Goal: Task Accomplishment & Management: Contribute content

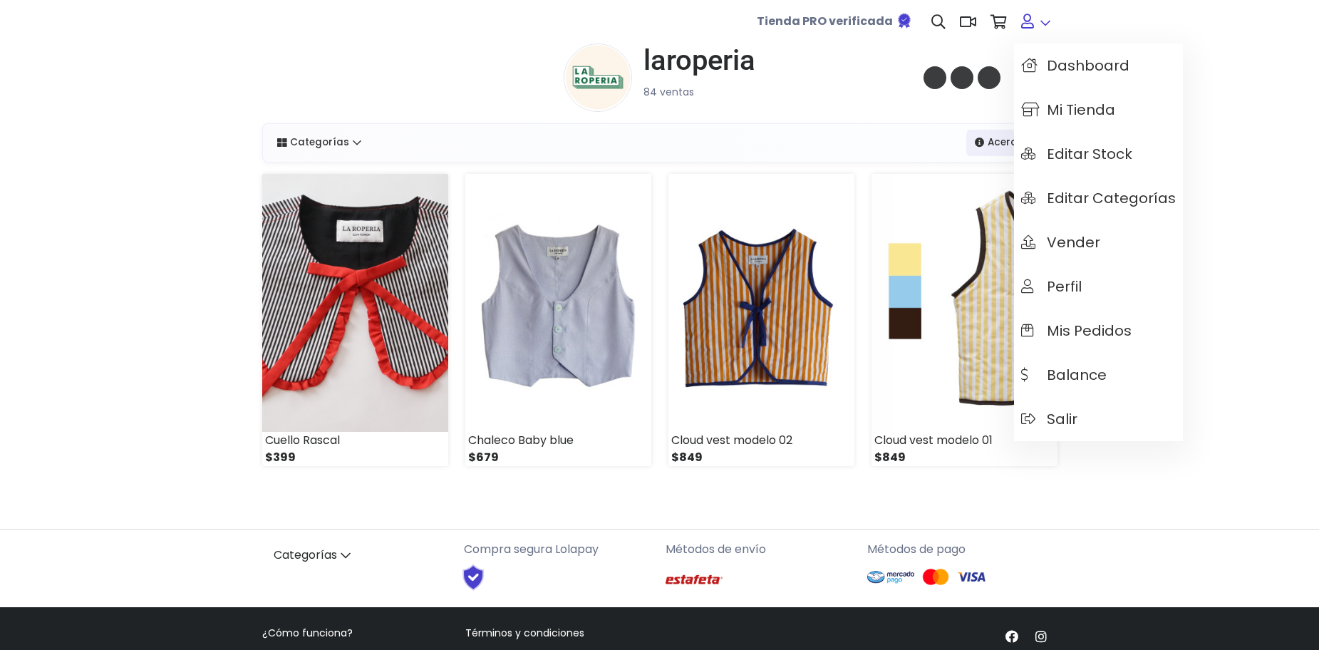
click at [1046, 24] on link at bounding box center [1035, 21] width 43 height 43
click at [1104, 333] on span "Mis pedidos" at bounding box center [1077, 331] width 110 height 16
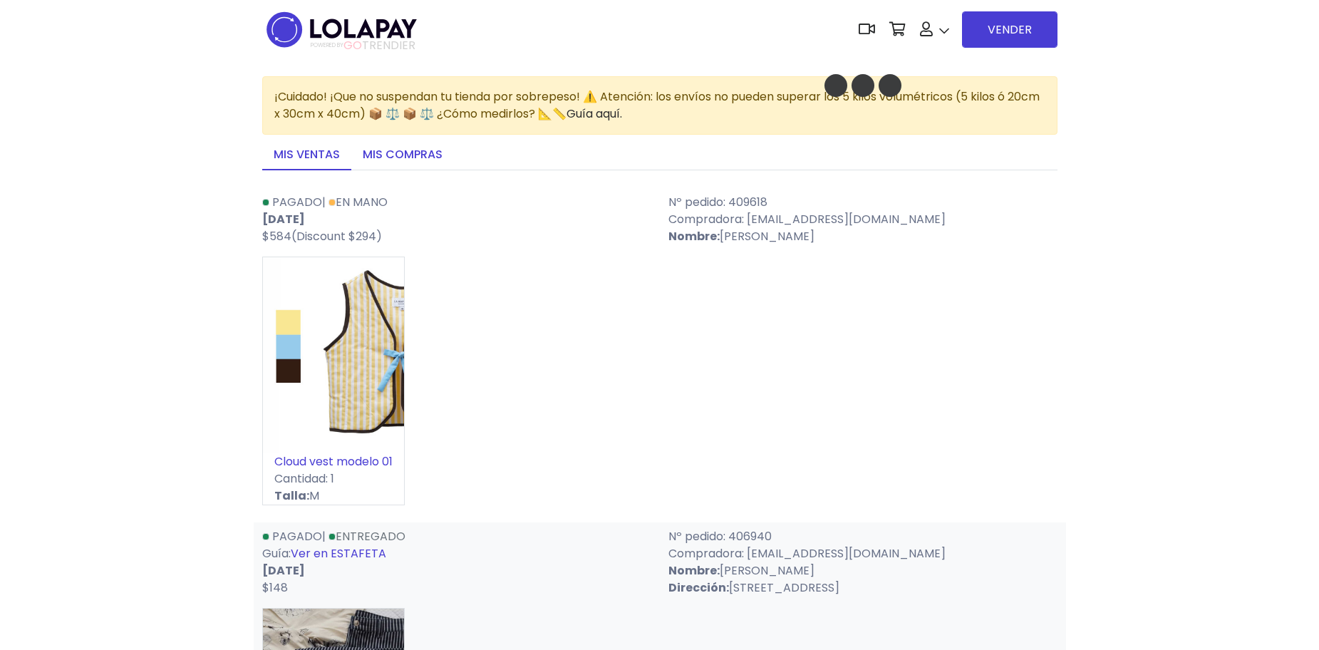
click at [434, 148] on link "Mis compras" at bounding box center [402, 155] width 103 height 30
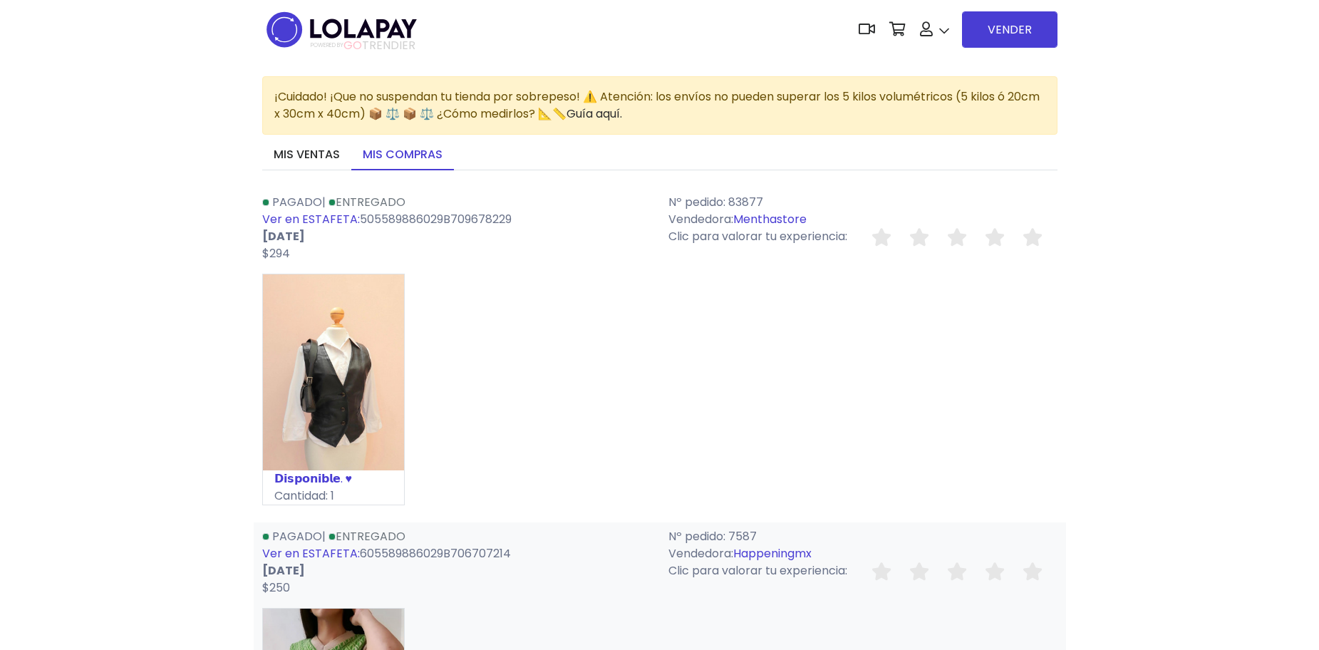
click at [788, 217] on link "Menthastore" at bounding box center [770, 219] width 73 height 16
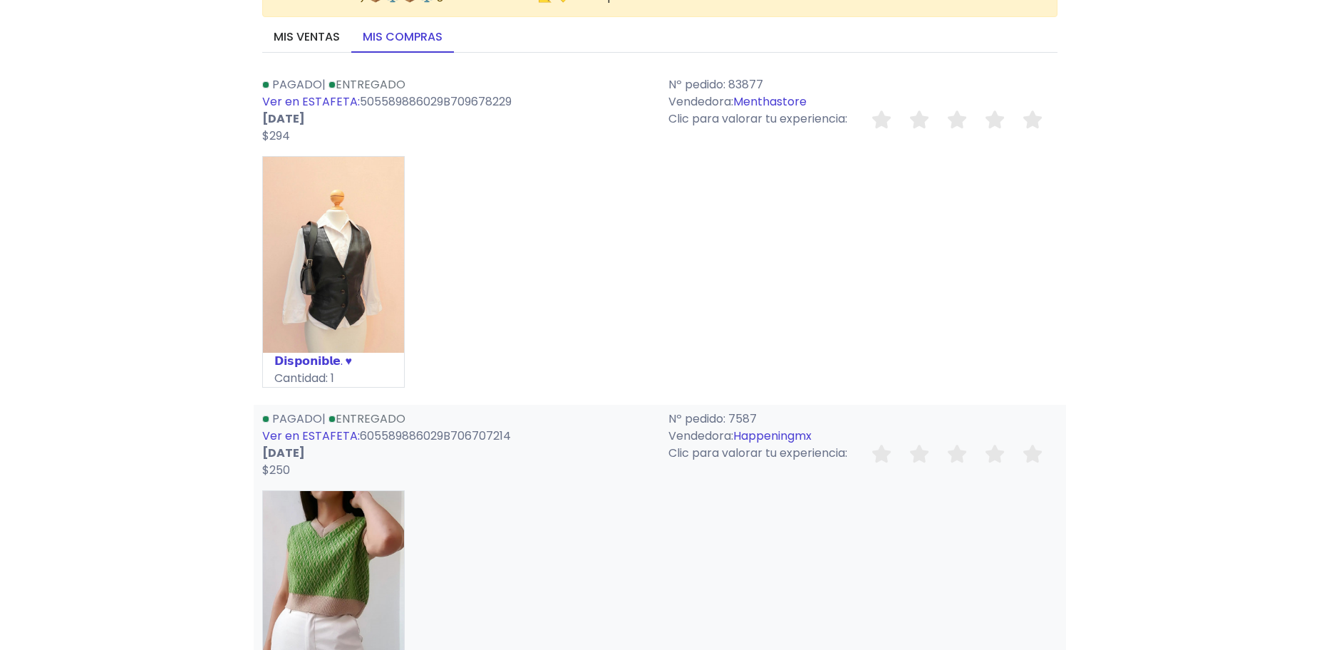
scroll to position [143, 0]
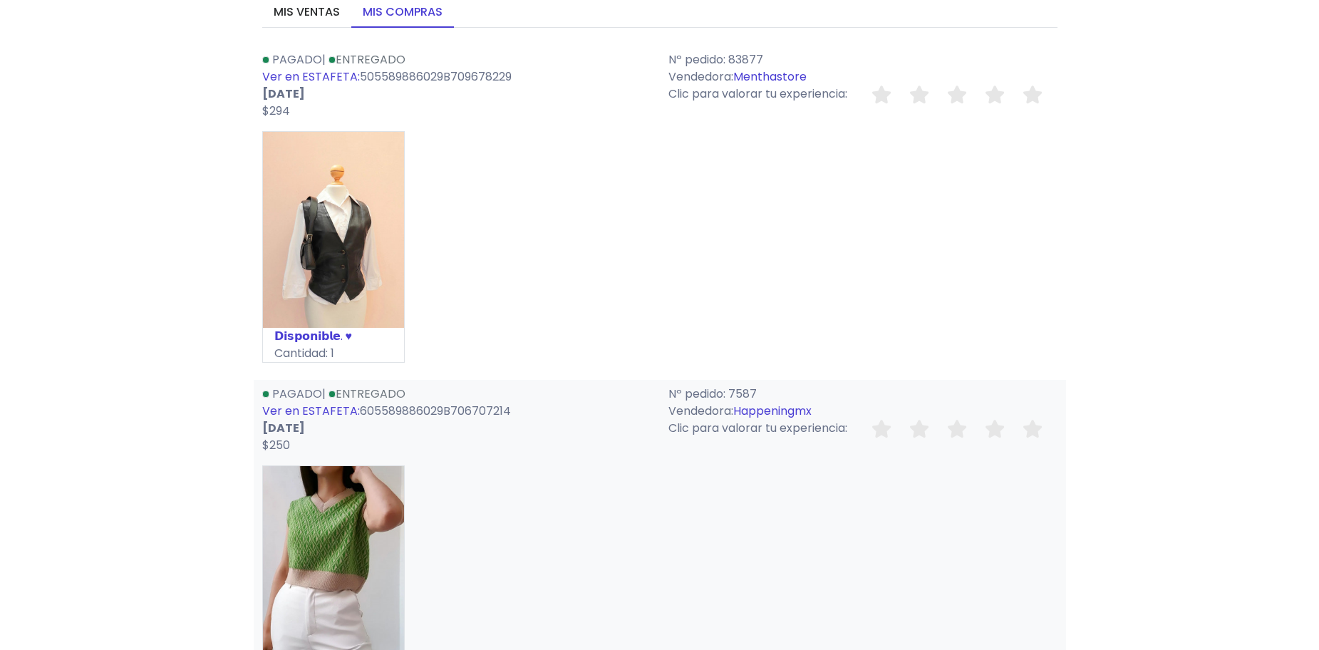
click at [791, 410] on link "Happeningmx" at bounding box center [773, 411] width 78 height 16
click at [756, 72] on link "Menthastore" at bounding box center [770, 76] width 73 height 16
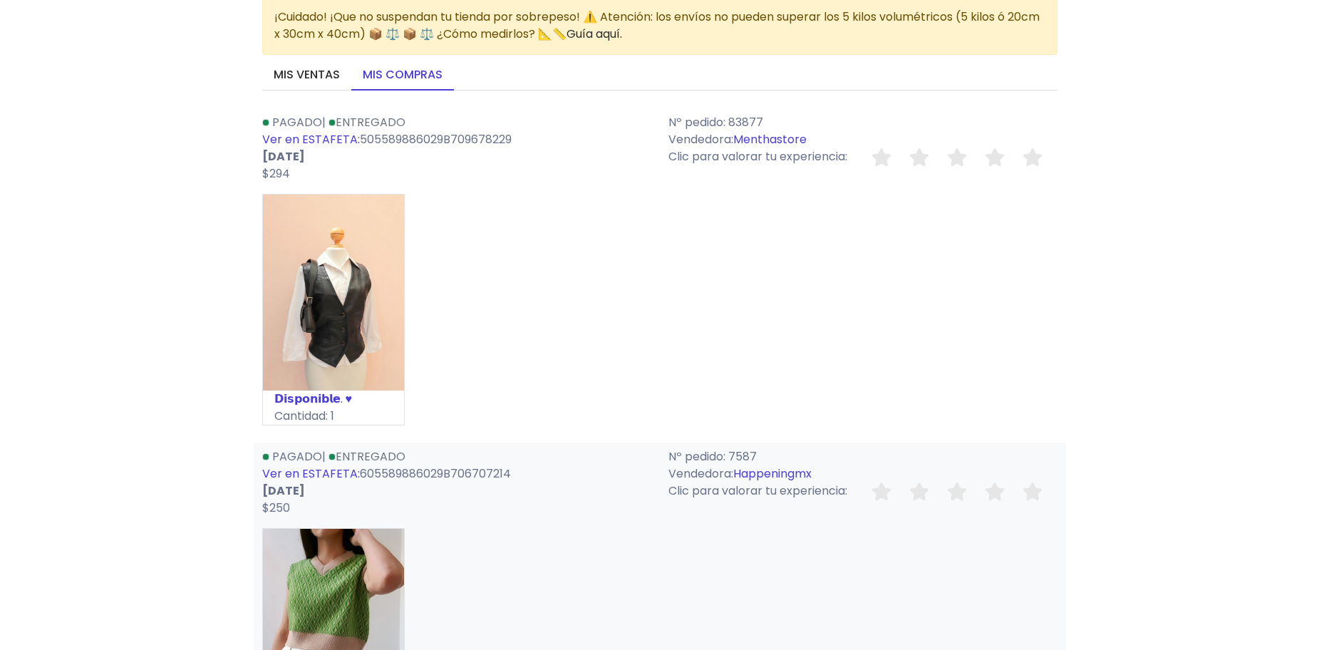
scroll to position [0, 0]
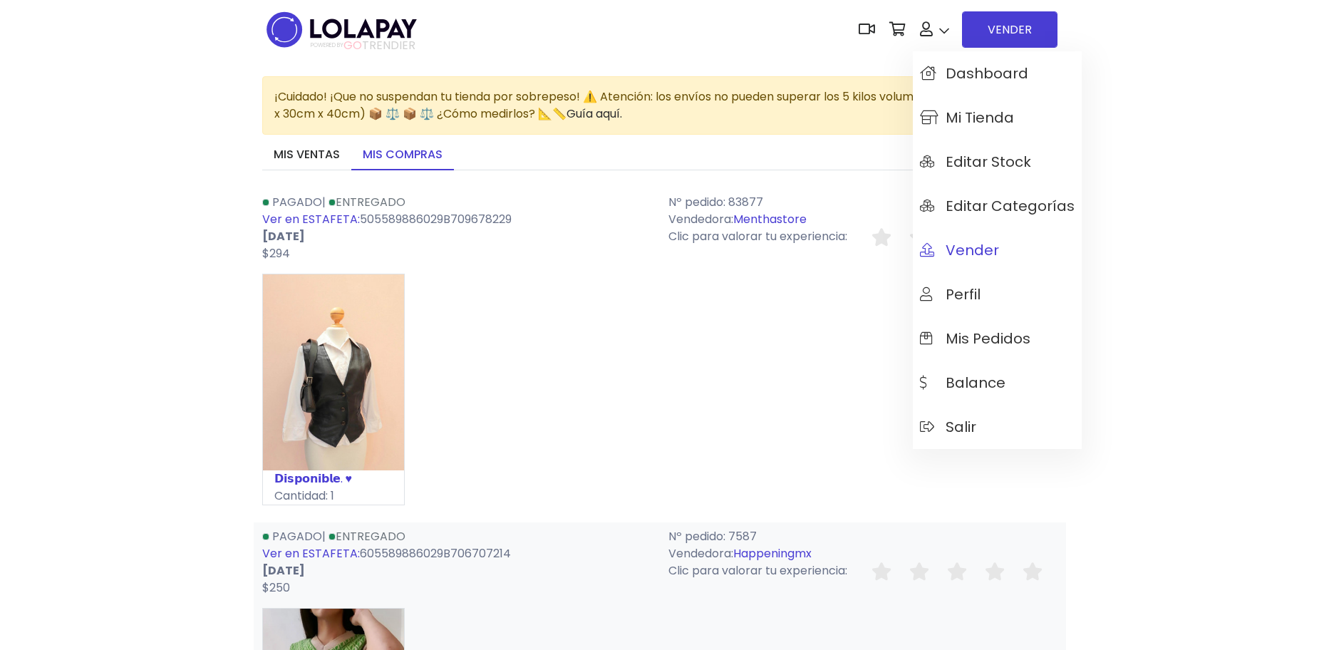
click at [970, 249] on span "Vender" at bounding box center [959, 250] width 79 height 16
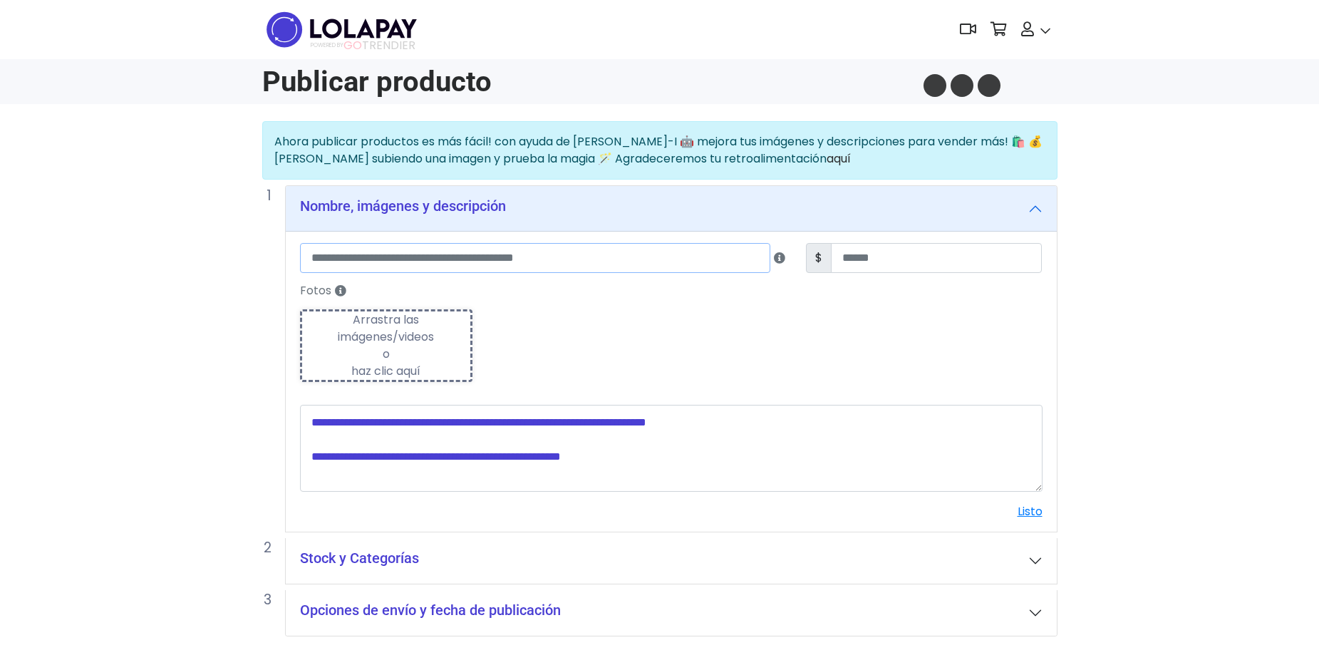
click at [472, 249] on input "text" at bounding box center [535, 258] width 471 height 30
type input "*"
type input "**********"
click at [934, 244] on input "number" at bounding box center [936, 258] width 211 height 30
type input "**"
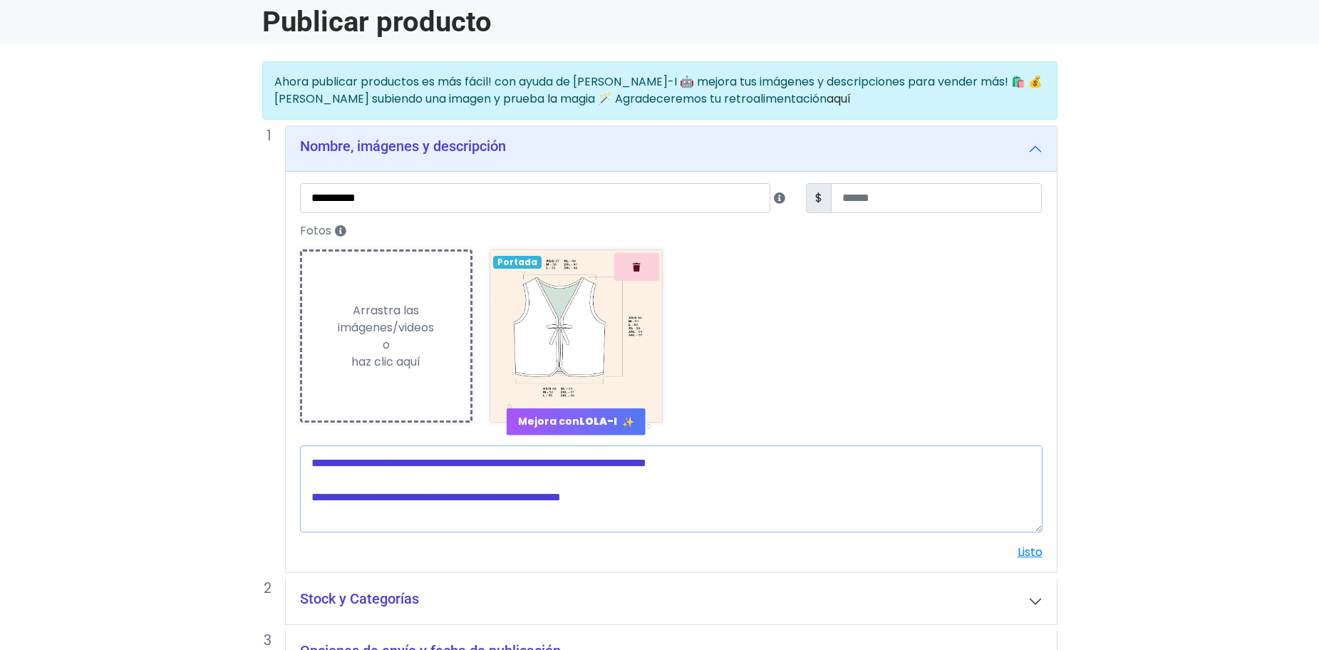
scroll to position [153, 0]
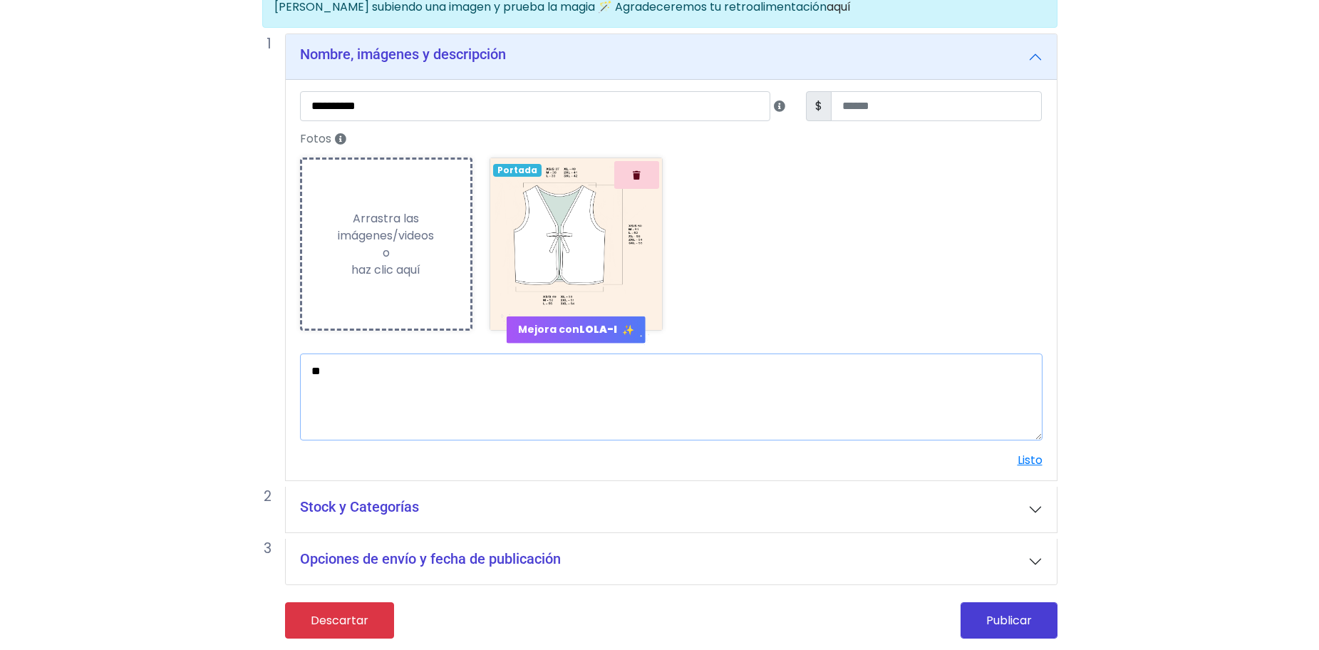
type textarea "*"
type textarea "**********"
click at [1018, 454] on link "Listo" at bounding box center [1030, 460] width 25 height 16
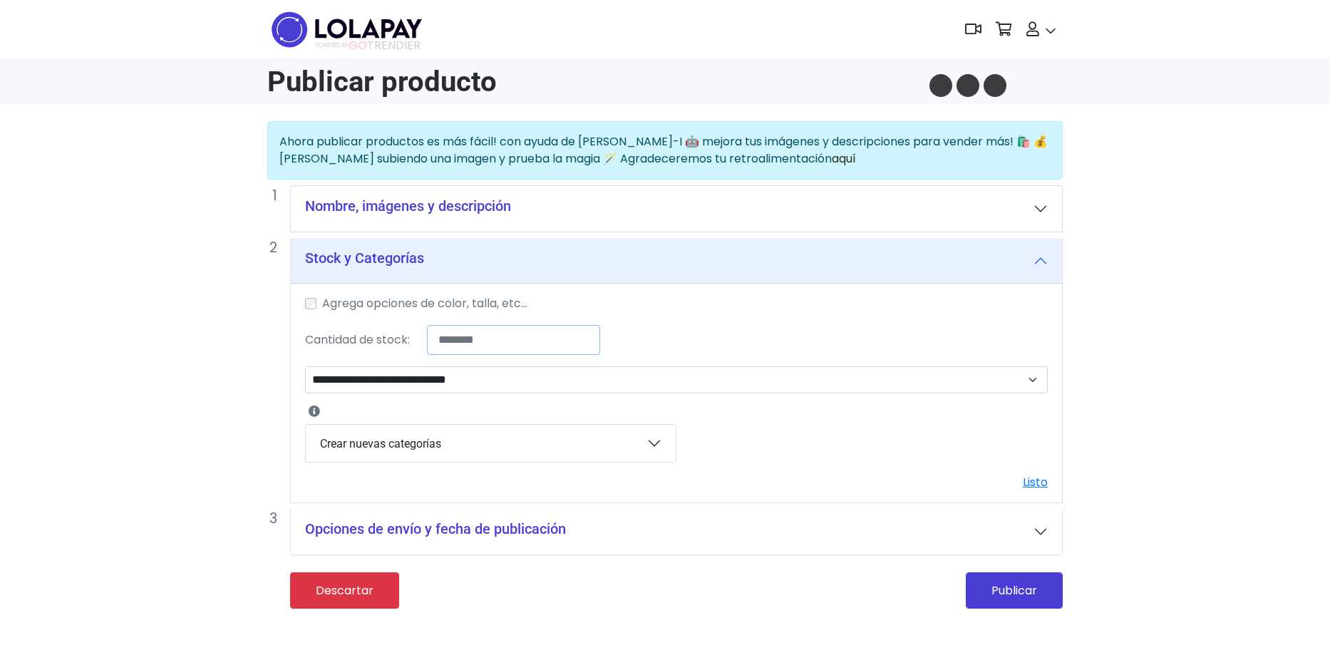
click at [483, 343] on input "*" at bounding box center [513, 340] width 173 height 30
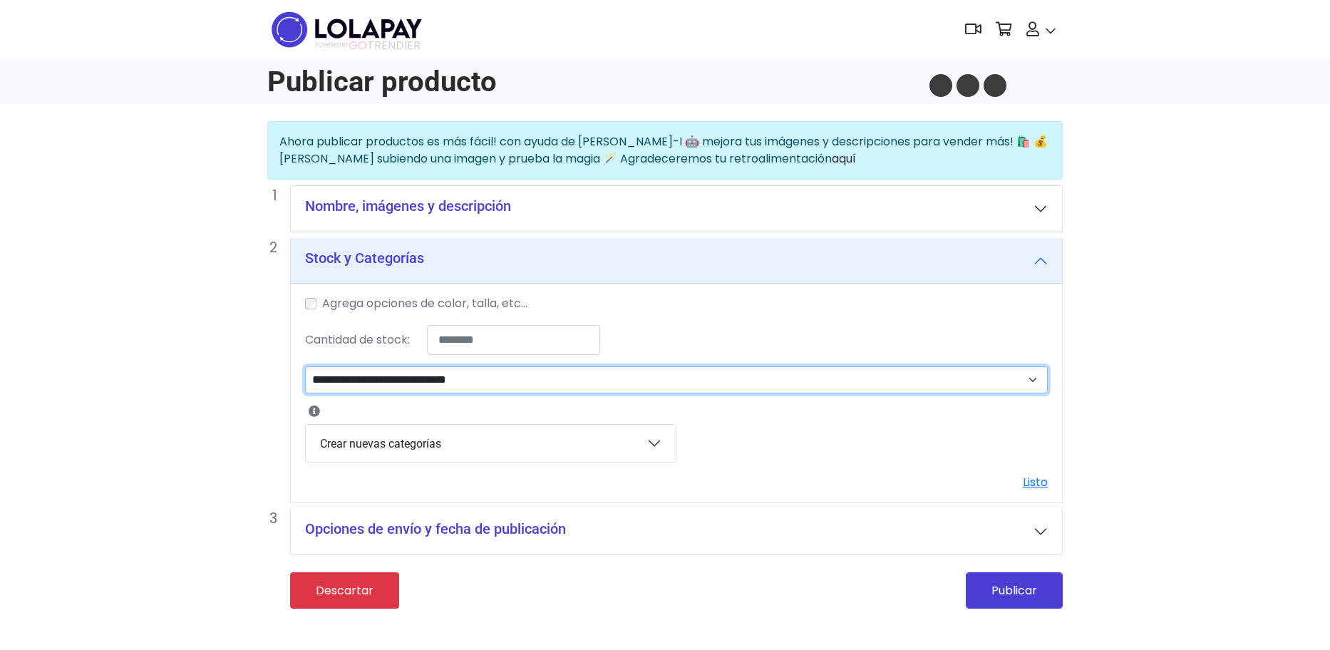
click at [499, 380] on select "**********" at bounding box center [676, 379] width 743 height 27
select select "**"
click at [305, 367] on select "**********" at bounding box center [676, 379] width 743 height 27
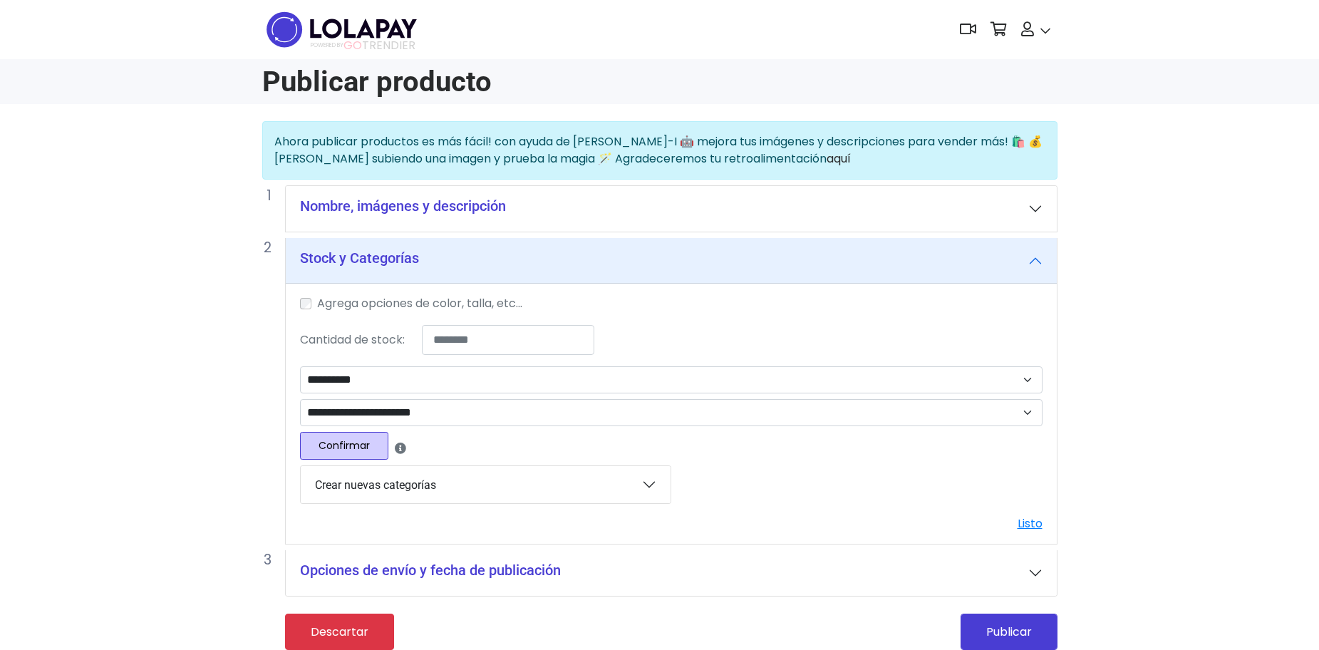
click at [369, 448] on button "Confirmar" at bounding box center [344, 446] width 88 height 28
select select
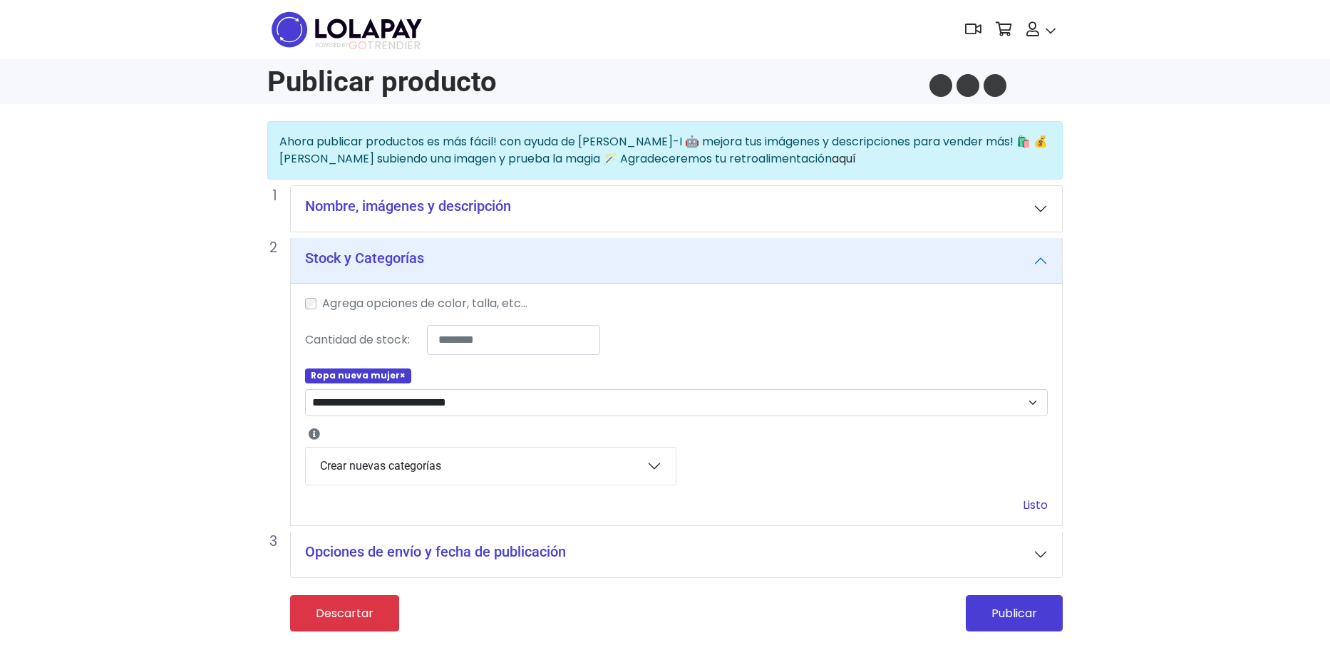
click at [1023, 508] on link "Listo" at bounding box center [1035, 505] width 25 height 16
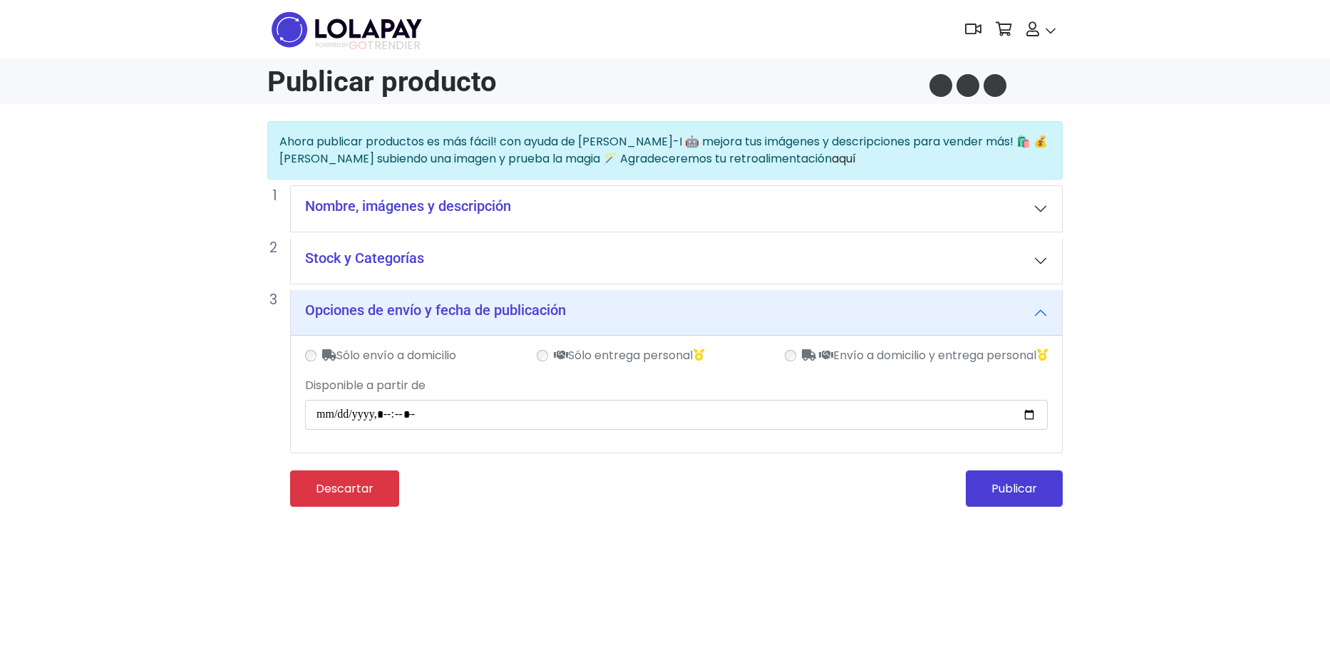
click at [711, 202] on button "Nombre, imágenes y descripción" at bounding box center [676, 209] width 771 height 46
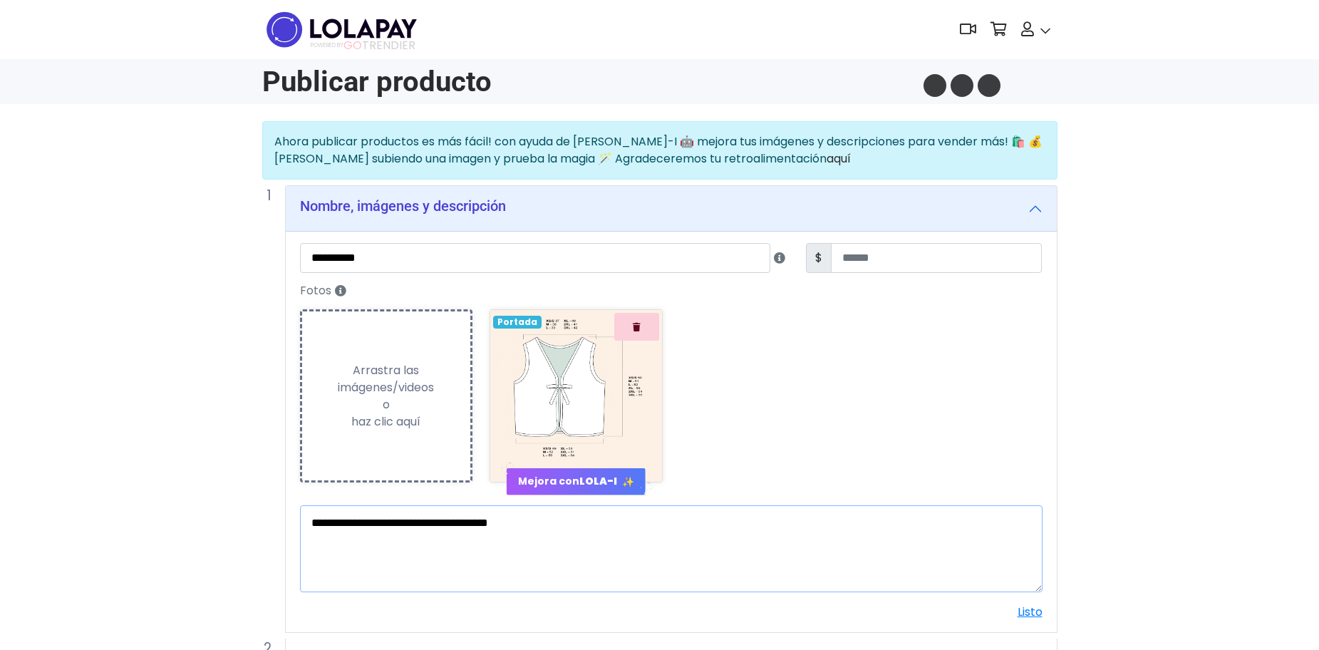
click at [607, 537] on textarea "**********" at bounding box center [671, 548] width 743 height 87
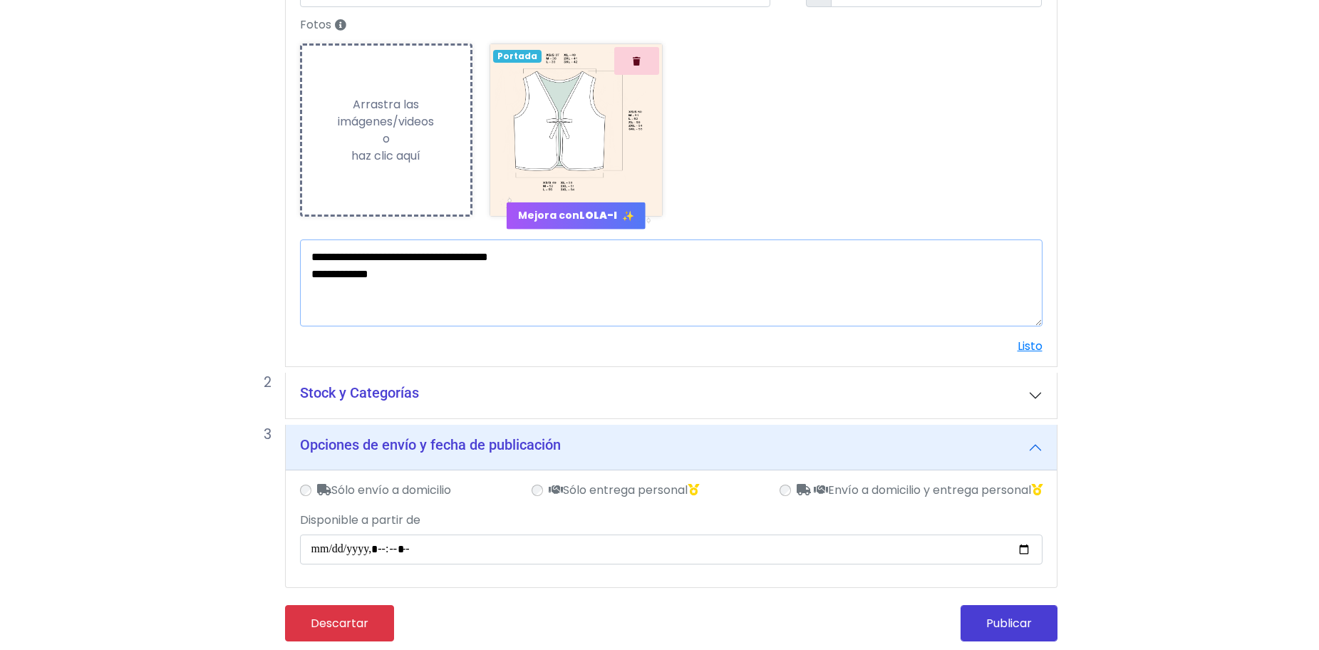
scroll to position [269, 0]
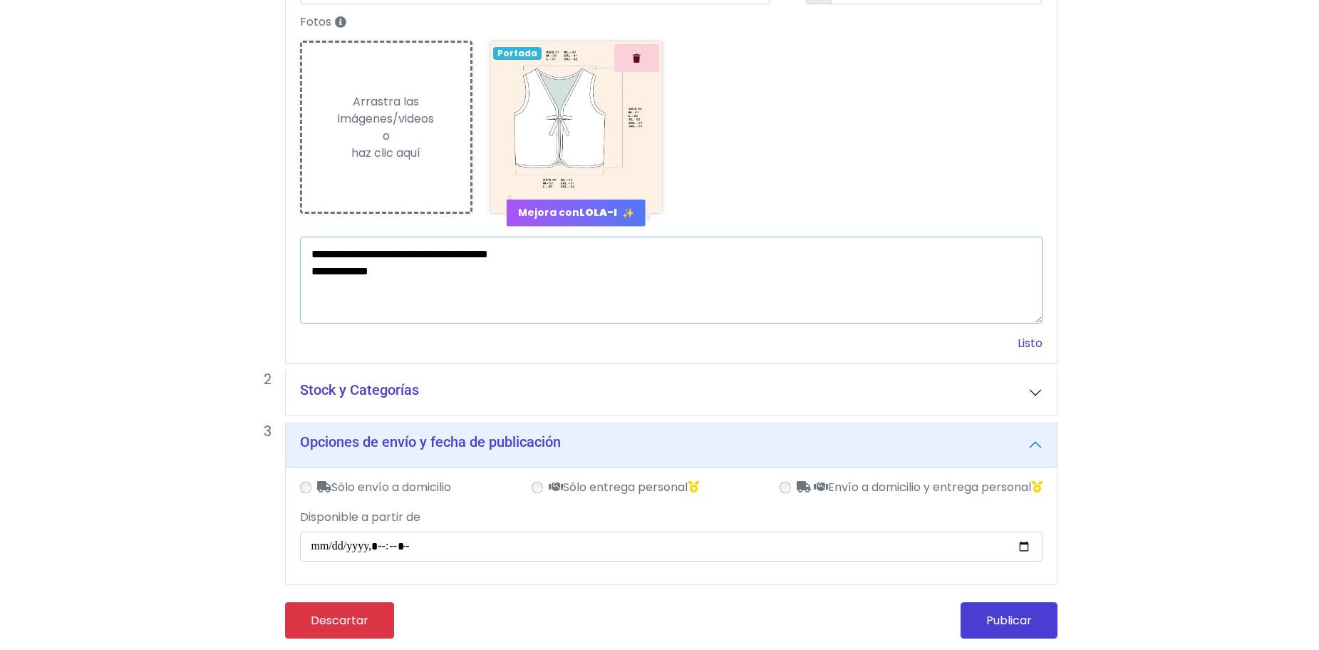
type textarea "**********"
click at [1029, 346] on link "Listo" at bounding box center [1030, 343] width 25 height 16
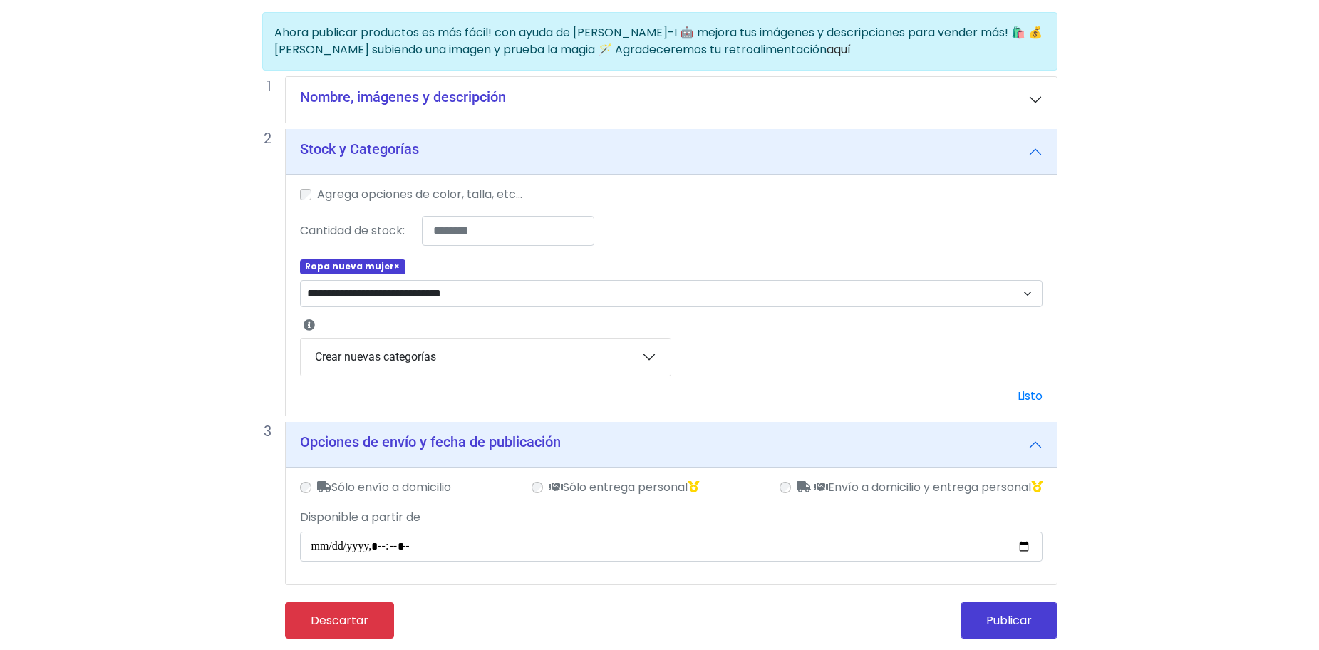
scroll to position [110, 0]
click at [993, 631] on button "Publicar" at bounding box center [1009, 620] width 97 height 36
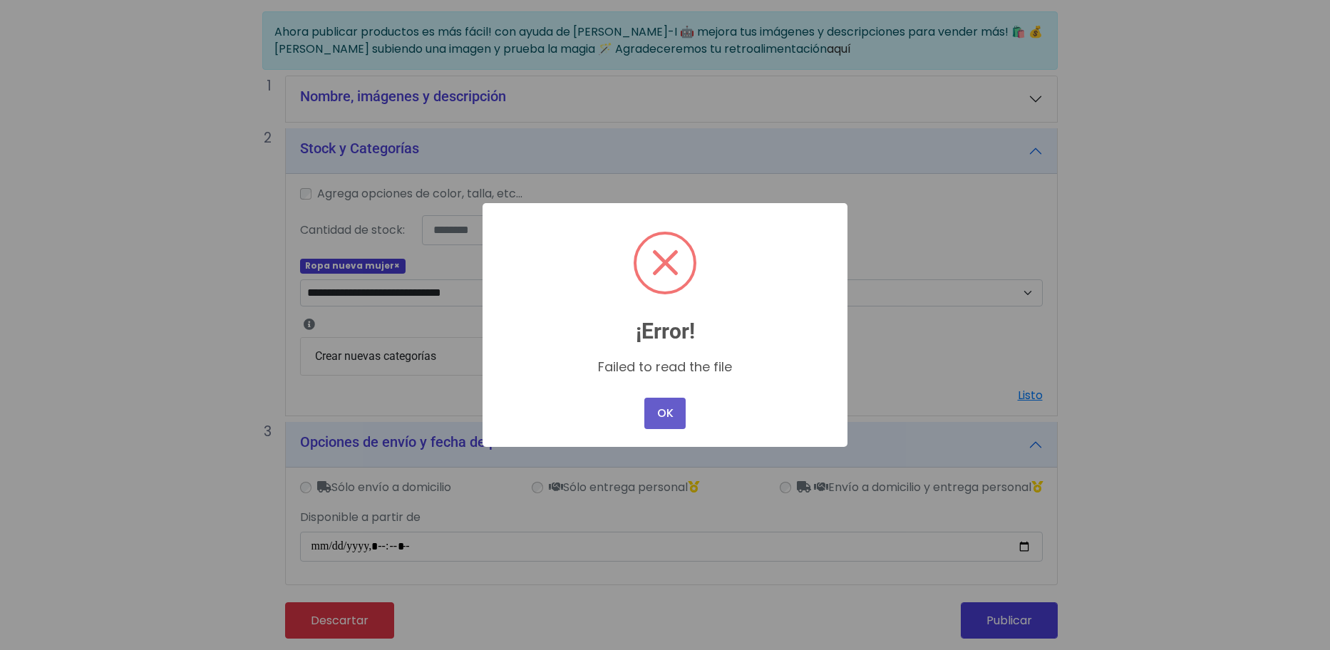
click at [664, 412] on button "OK" at bounding box center [664, 413] width 41 height 31
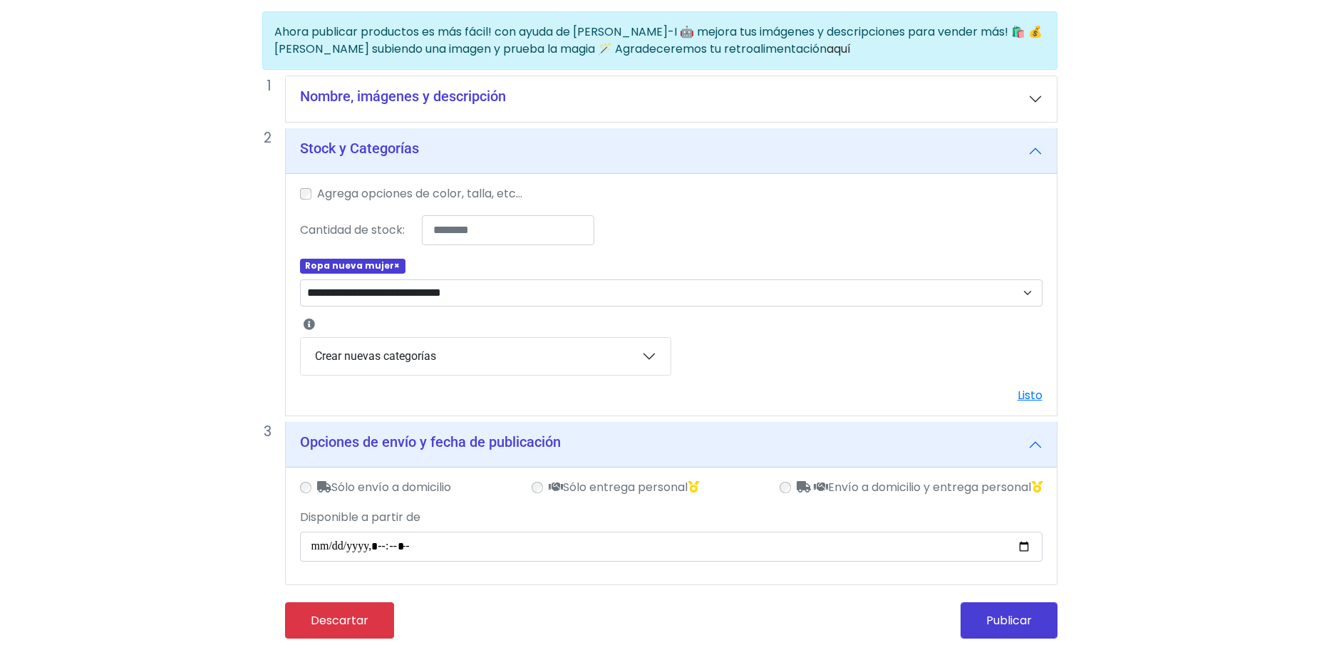
click at [408, 106] on button "Nombre, imágenes y descripción" at bounding box center [671, 99] width 771 height 46
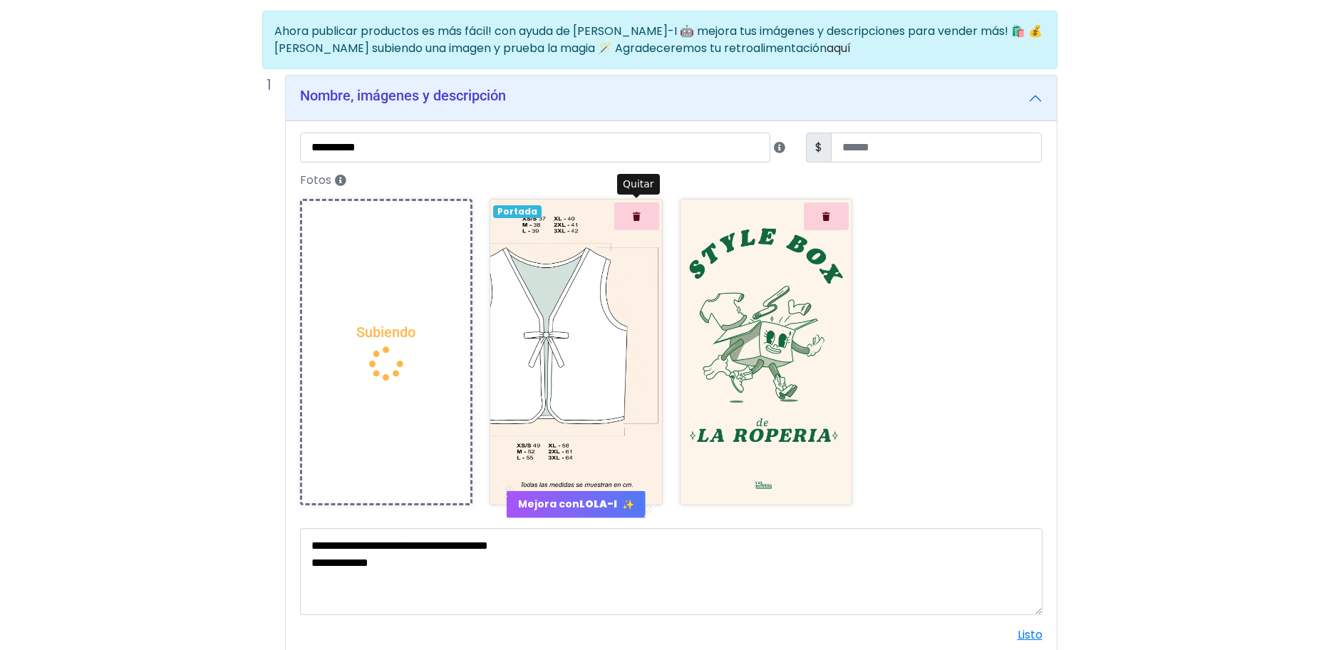
click at [645, 215] on button "Quitar" at bounding box center [636, 216] width 45 height 28
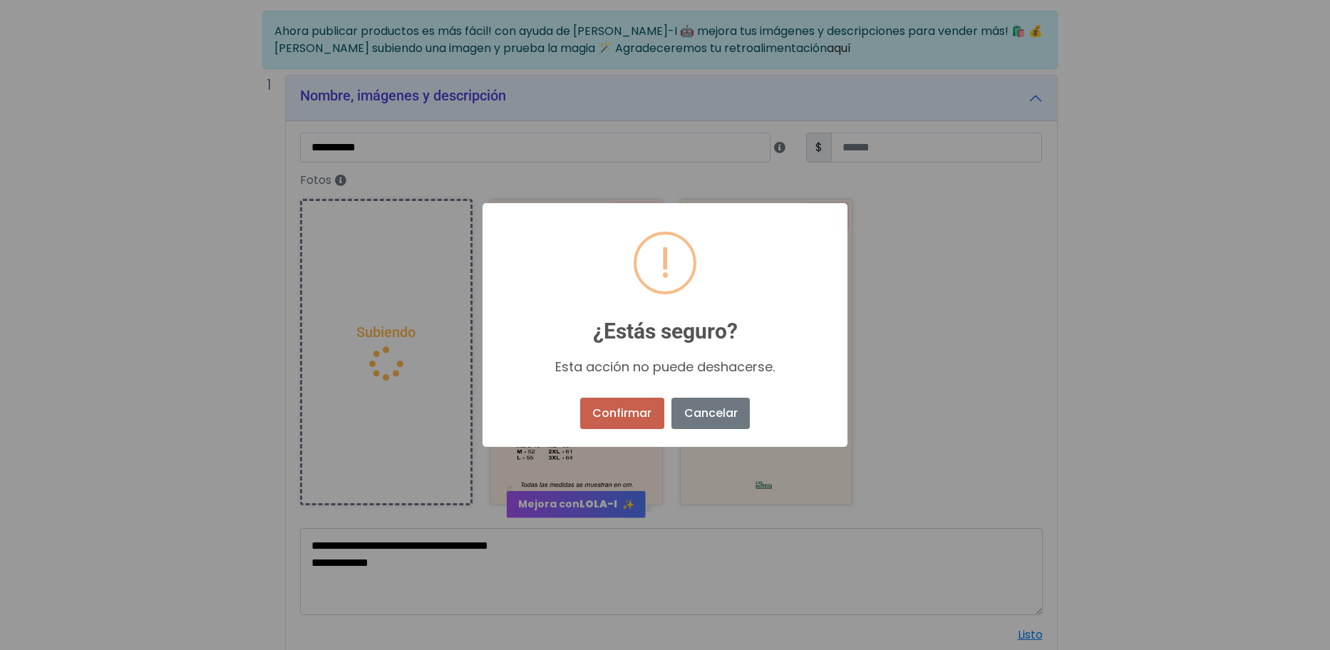
click at [632, 412] on button "Confirmar" at bounding box center [622, 413] width 84 height 31
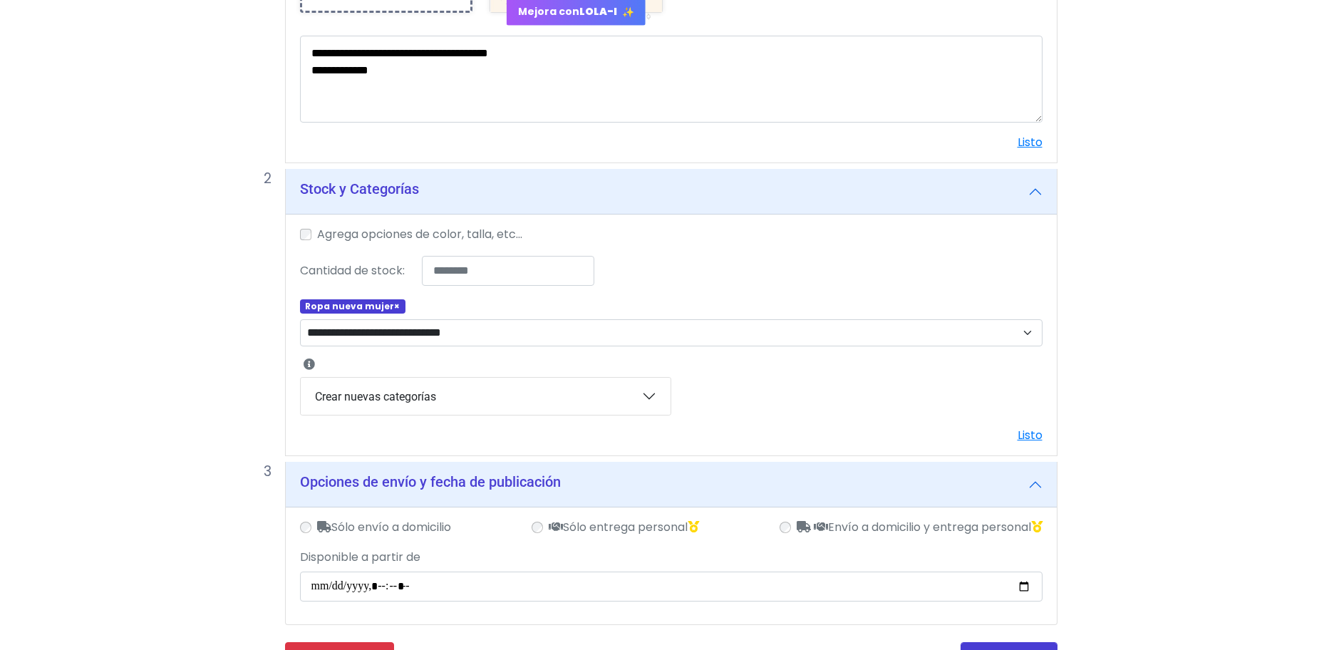
scroll to position [642, 0]
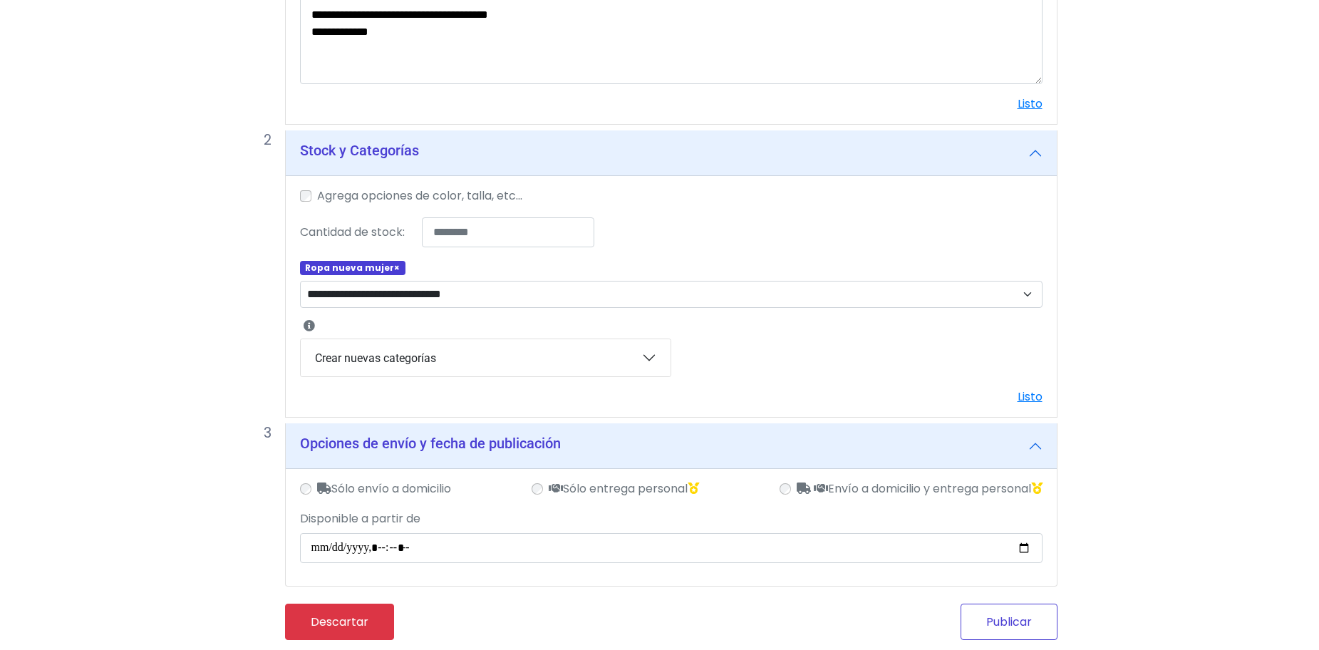
click at [1030, 607] on button "Publicar" at bounding box center [1009, 622] width 97 height 36
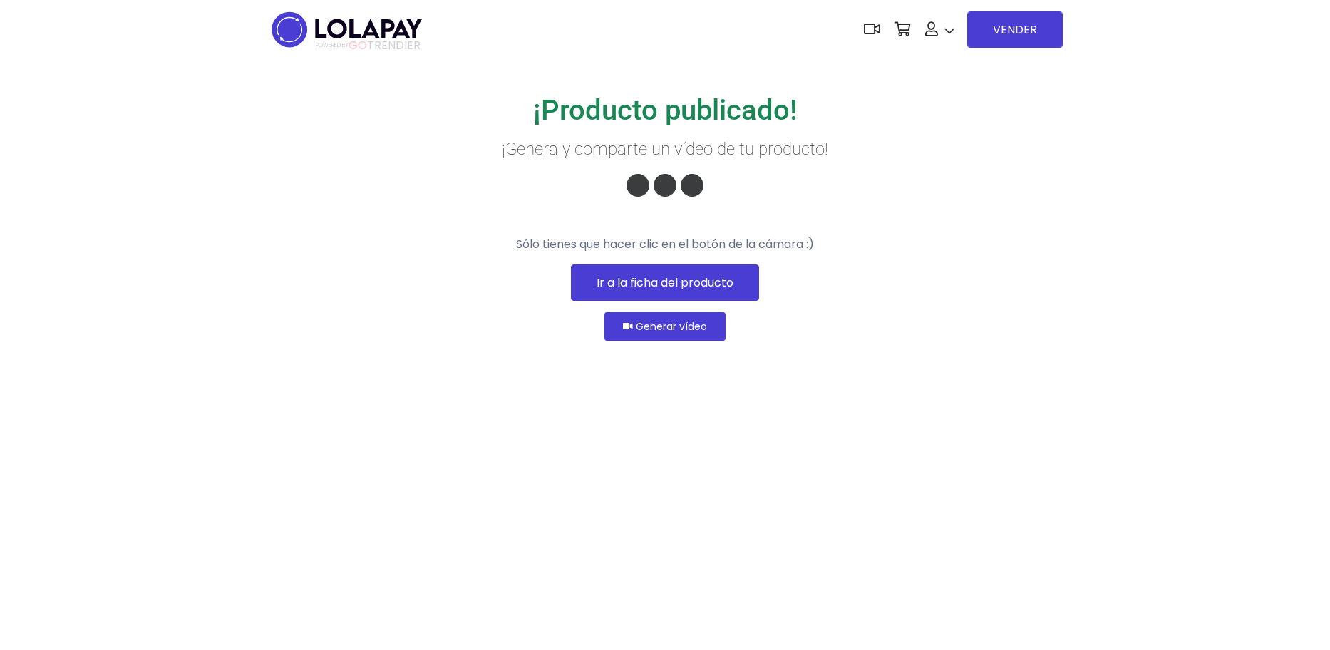
click at [705, 301] on link "Ir a la ficha del producto" at bounding box center [665, 282] width 188 height 36
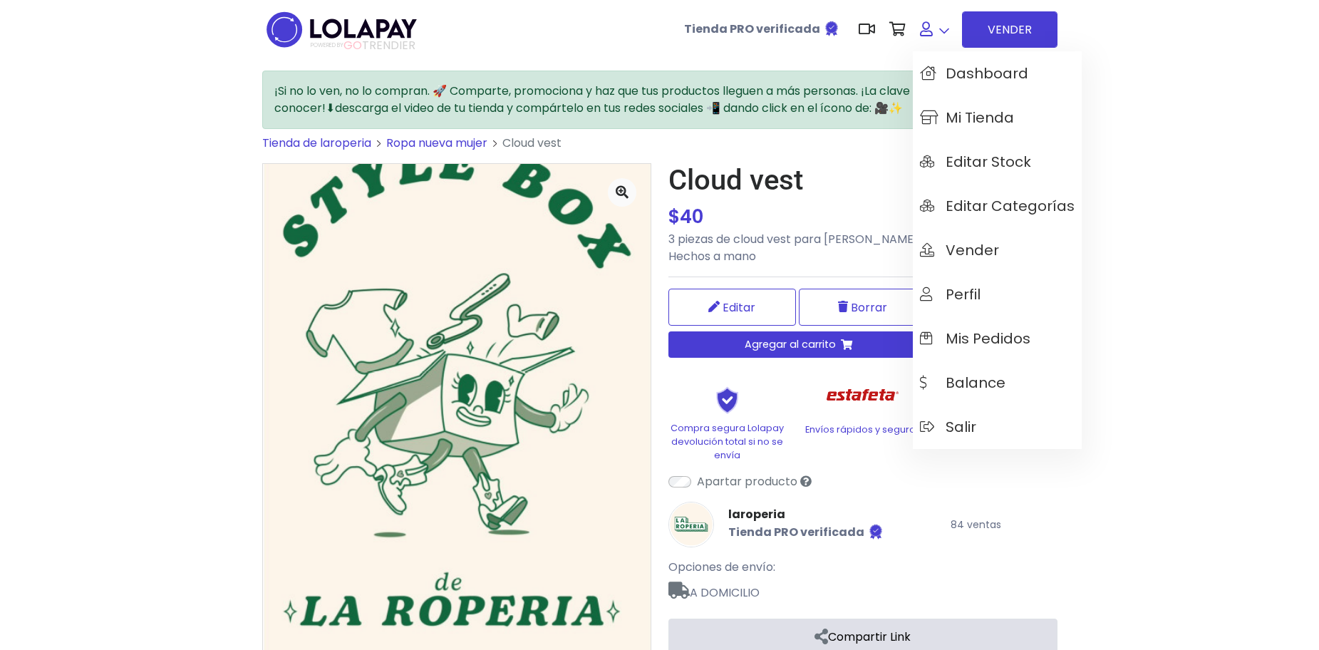
click at [937, 26] on link at bounding box center [934, 29] width 43 height 43
click at [971, 332] on span "Mis pedidos" at bounding box center [975, 339] width 110 height 16
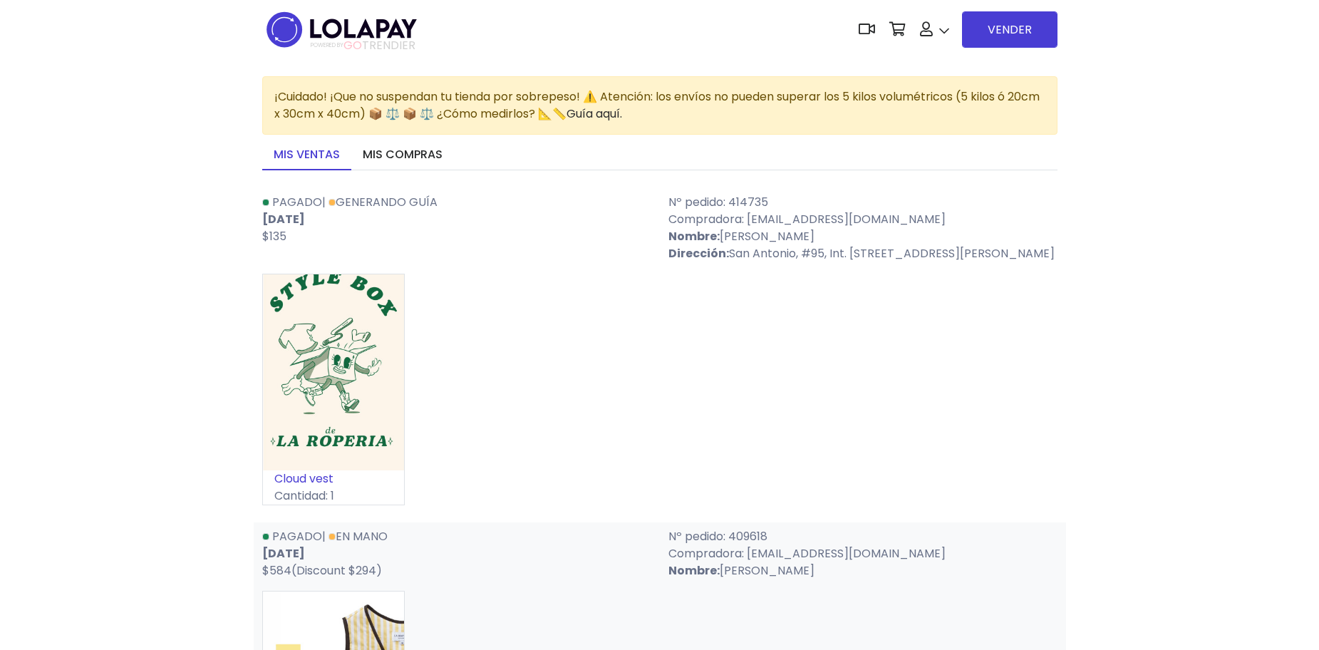
drag, startPoint x: 731, startPoint y: 254, endPoint x: 1044, endPoint y: 279, distance: 313.9
click at [1044, 262] on p "Dirección: [GEOGRAPHIC_DATA], #95, Int. [STREET_ADDRESS][PERSON_NAME]" at bounding box center [863, 253] width 389 height 17
copy p "San Antonio, #95, Int. [STREET_ADDRESS][PERSON_NAME]"
click at [326, 217] on link "Descargar" at bounding box center [321, 219] width 60 height 16
